Goal: Task Accomplishment & Management: Manage account settings

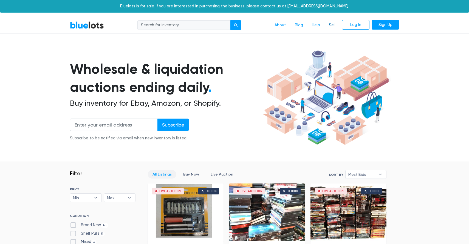
click at [331, 27] on link "Sell" at bounding box center [331, 25] width 15 height 10
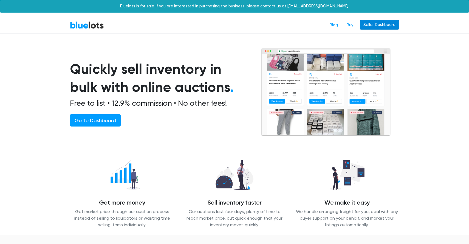
click at [392, 24] on link "Seller Dashboard" at bounding box center [379, 25] width 39 height 10
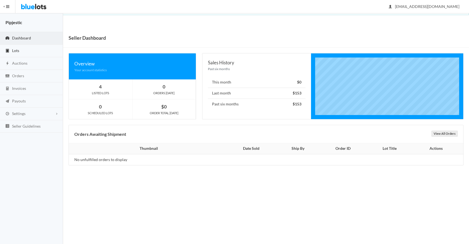
click at [16, 52] on span "Lots" at bounding box center [15, 50] width 7 height 5
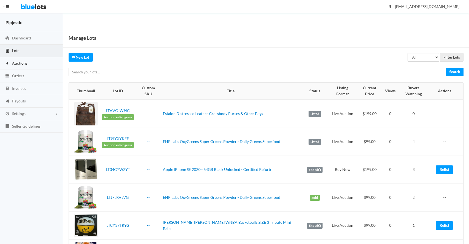
click at [21, 62] on span "Auctions" at bounding box center [19, 63] width 15 height 5
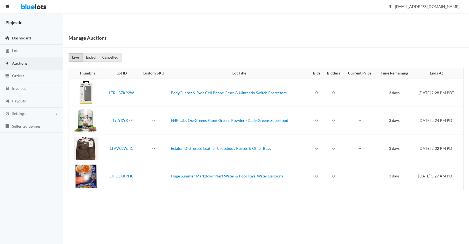
click at [19, 40] on span "Dashboard" at bounding box center [21, 38] width 19 height 5
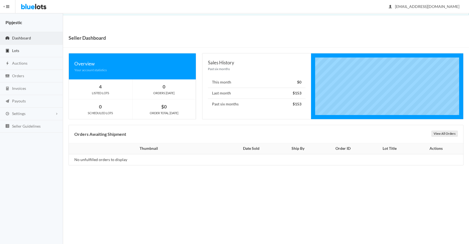
click at [18, 52] on span "Lots" at bounding box center [15, 50] width 7 height 5
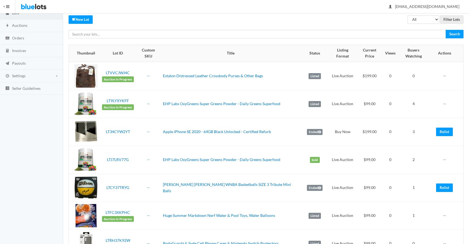
scroll to position [39, 0]
